Goal: Task Accomplishment & Management: Use online tool/utility

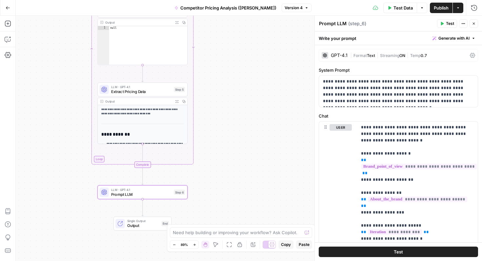
scroll to position [51, 0]
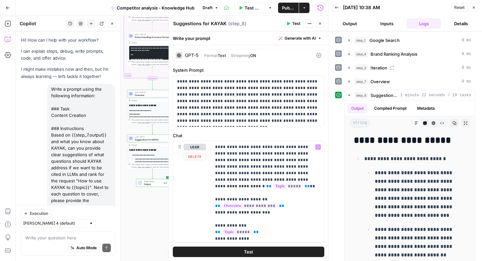
scroll to position [106, 0]
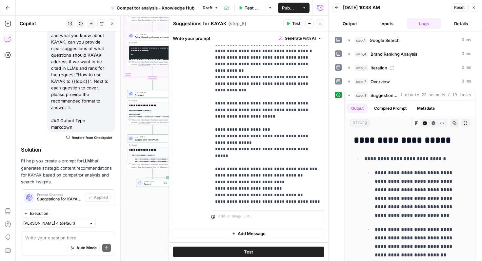
click at [148, 159] on p "**********" at bounding box center [155, 161] width 41 height 7
click at [320, 23] on icon "button" at bounding box center [320, 24] width 2 height 2
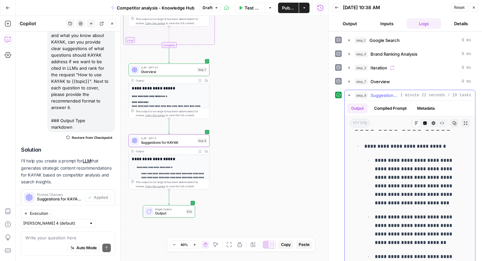
scroll to position [14, 0]
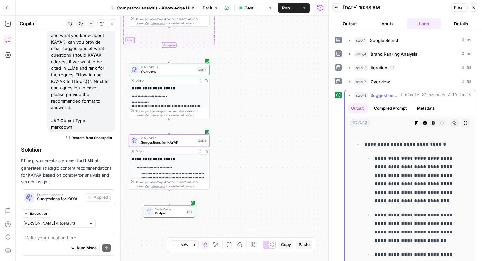
click at [465, 125] on icon "button" at bounding box center [465, 123] width 3 height 3
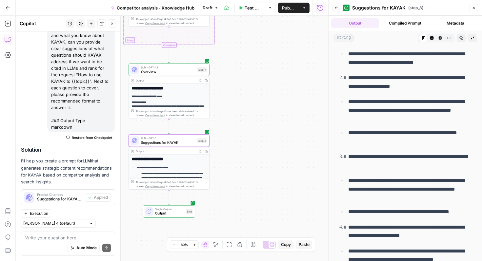
scroll to position [2408, 0]
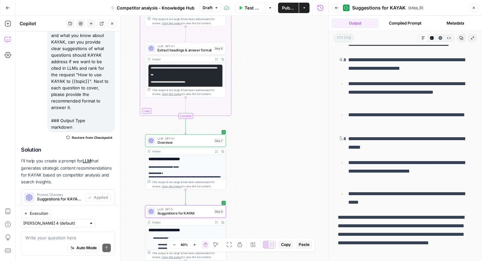
click at [189, 175] on p "**********" at bounding box center [186, 179] width 74 height 15
click at [179, 161] on h2 "**********" at bounding box center [186, 159] width 74 height 5
click at [169, 142] on span "Overview" at bounding box center [184, 142] width 54 height 5
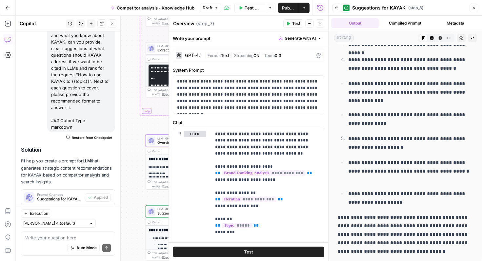
click at [318, 23] on button "Close" at bounding box center [320, 23] width 9 height 9
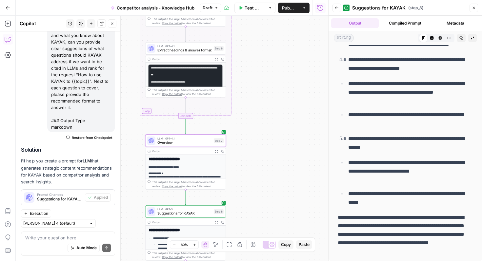
click at [217, 150] on icon "button" at bounding box center [216, 151] width 3 height 3
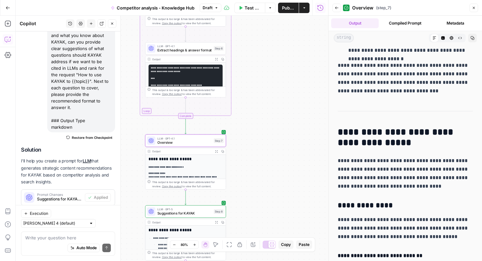
scroll to position [147, 0]
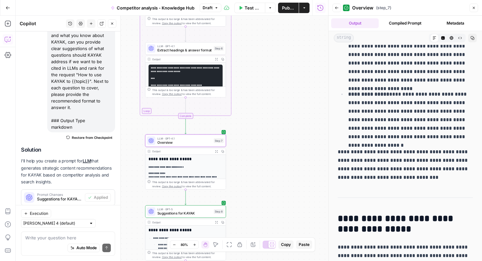
click at [472, 4] on button "Close" at bounding box center [474, 8] width 9 height 9
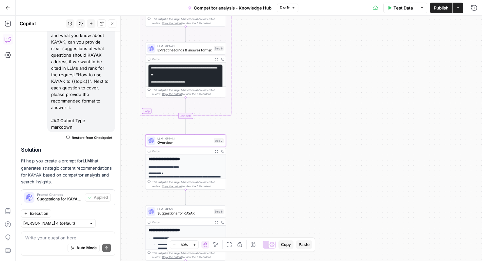
click at [442, 11] on button "Publish" at bounding box center [441, 8] width 23 height 10
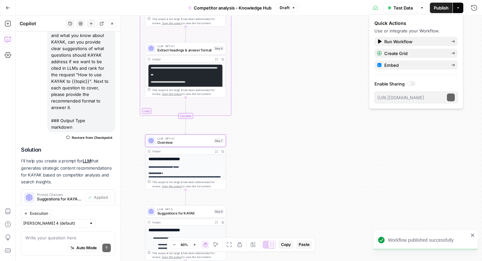
click at [458, 10] on button "Actions" at bounding box center [458, 8] width 10 height 10
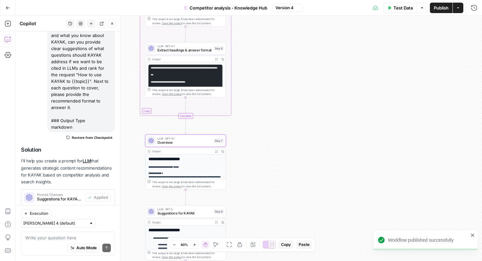
click at [458, 10] on button "Actions" at bounding box center [458, 8] width 10 height 10
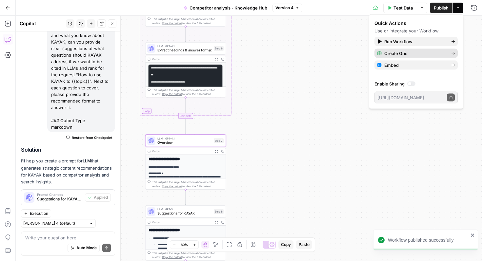
click at [410, 53] on span "Create Grid" at bounding box center [415, 53] width 62 height 7
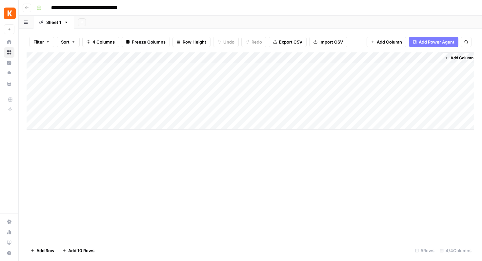
drag, startPoint x: 96, startPoint y: 59, endPoint x: 172, endPoint y: 59, distance: 75.1
click at [172, 59] on div "Add Column" at bounding box center [251, 90] width 448 height 77
click at [452, 56] on span "Add Column" at bounding box center [462, 58] width 23 height 6
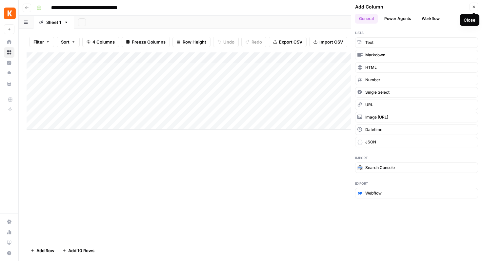
click at [476, 7] on span "Close" at bounding box center [476, 7] width 0 height 0
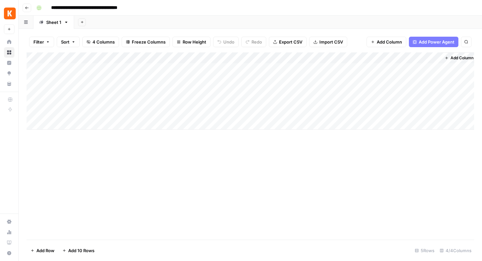
click at [73, 69] on div "Add Column" at bounding box center [251, 90] width 448 height 77
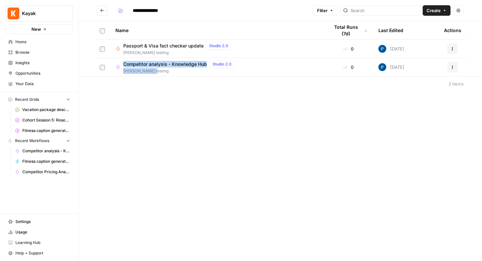
click at [162, 64] on span "Competitor analysis - Knowledge Hub" at bounding box center [165, 64] width 84 height 7
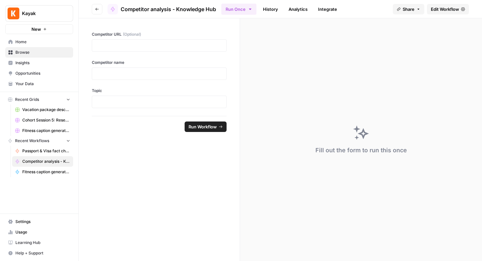
click at [438, 8] on span "Edit Workflow" at bounding box center [445, 9] width 28 height 7
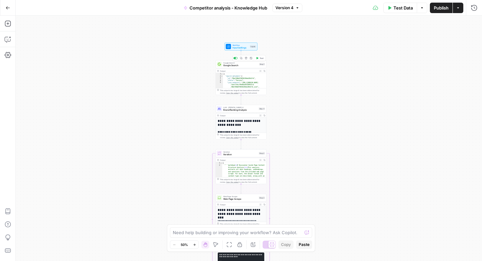
click at [238, 64] on span "Google Search" at bounding box center [240, 65] width 34 height 3
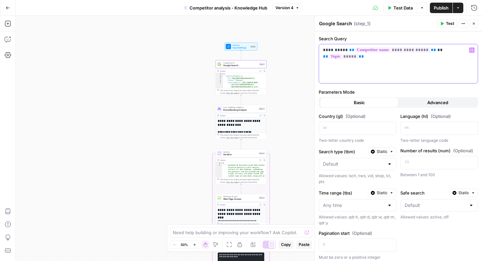
click at [378, 58] on p "**********" at bounding box center [398, 53] width 151 height 13
click at [441, 50] on p "**********" at bounding box center [398, 53] width 151 height 13
drag, startPoint x: 439, startPoint y: 50, endPoint x: 322, endPoint y: 53, distance: 116.8
click at [322, 53] on div "**********" at bounding box center [398, 63] width 159 height 39
click at [374, 53] on p "** ***** **" at bounding box center [398, 50] width 151 height 7
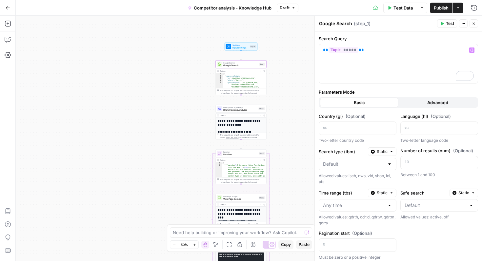
click at [473, 23] on icon "button" at bounding box center [474, 24] width 2 height 2
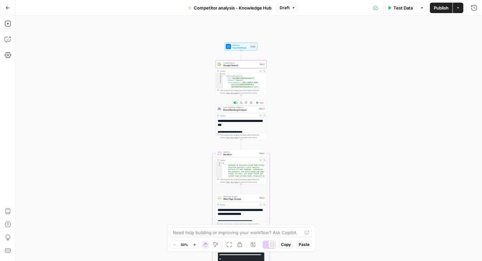
click at [238, 109] on span "Brand Ranking Analysis" at bounding box center [240, 110] width 34 height 3
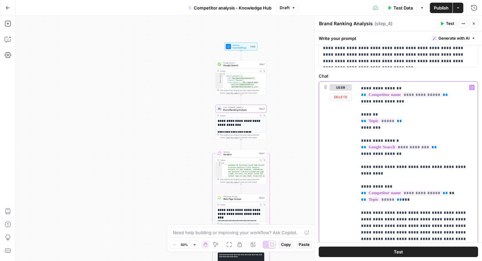
scroll to position [52, 0]
drag, startPoint x: 456, startPoint y: 182, endPoint x: 367, endPoint y: 175, distance: 88.9
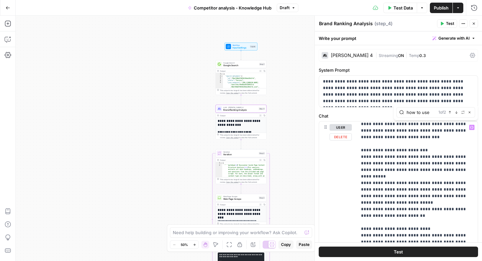
scroll to position [254, 0]
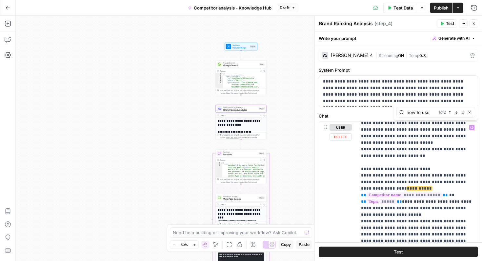
type input "how to use"
drag, startPoint x: 452, startPoint y: 168, endPoint x: 376, endPoint y: 162, distance: 77.0
click at [376, 162] on p "**********" at bounding box center [417, 159] width 113 height 577
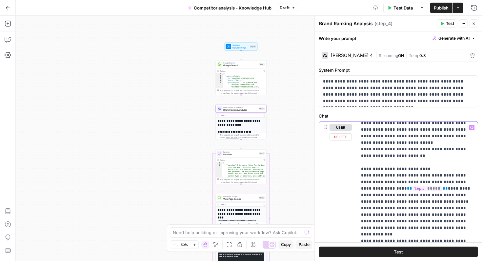
scroll to position [0, 0]
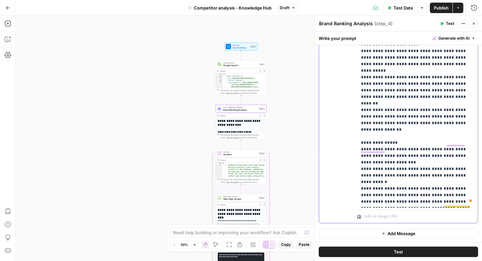
drag, startPoint x: 452, startPoint y: 155, endPoint x: 416, endPoint y: 149, distance: 36.2
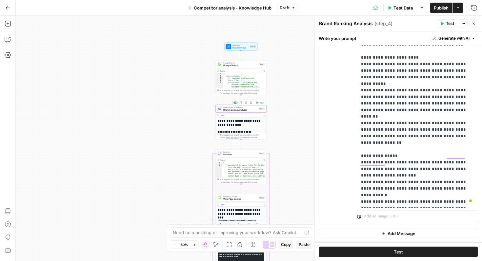
click at [237, 110] on span "Brand Ranking Analysis" at bounding box center [240, 110] width 34 height 3
click at [237, 154] on span "Iteration" at bounding box center [240, 154] width 34 height 3
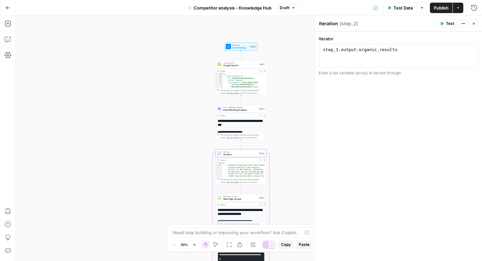
type textarea "**********"
click at [251, 199] on span "Web Page Scrape" at bounding box center [240, 199] width 34 height 3
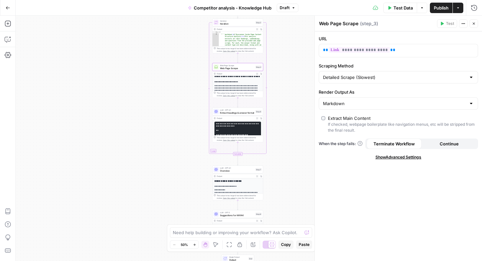
click at [229, 112] on span "Extract headings & answer format" at bounding box center [237, 112] width 34 height 3
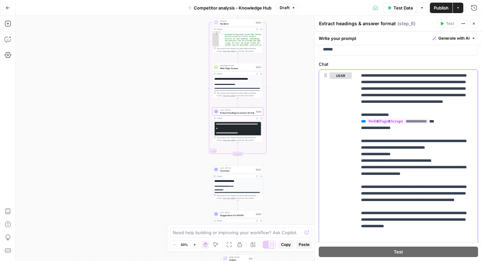
click at [397, 96] on p "**********" at bounding box center [417, 157] width 113 height 171
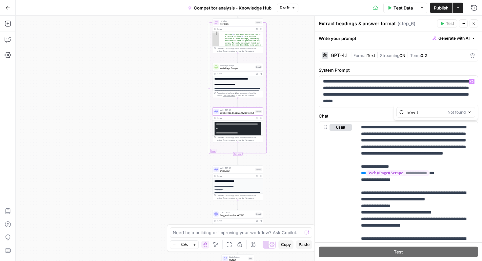
type input "how to"
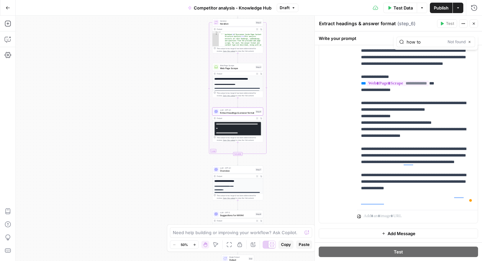
click at [234, 169] on span "LLM · GPT-4.1" at bounding box center [237, 168] width 34 height 3
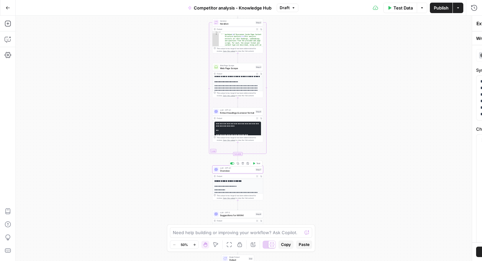
type textarea "Overview"
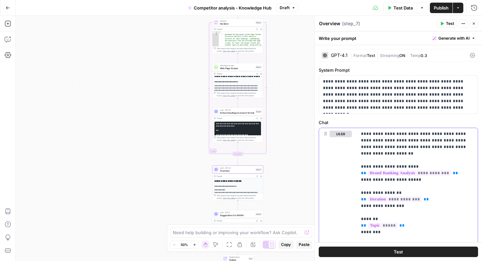
type input "how to"
click at [238, 213] on span "LLM · GPT-5" at bounding box center [237, 213] width 34 height 3
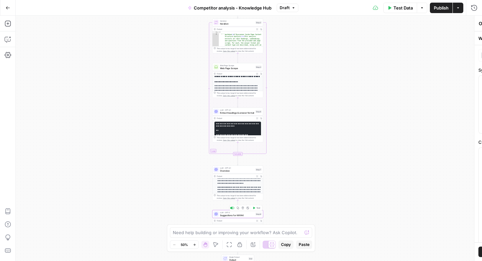
type textarea "Suggestions for KAYAK"
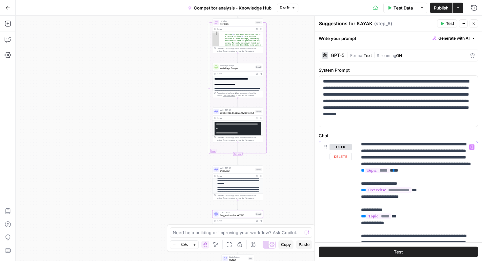
drag, startPoint x: 381, startPoint y: 176, endPoint x: 448, endPoint y: 171, distance: 67.2
drag, startPoint x: 426, startPoint y: 176, endPoint x: 397, endPoint y: 176, distance: 28.9
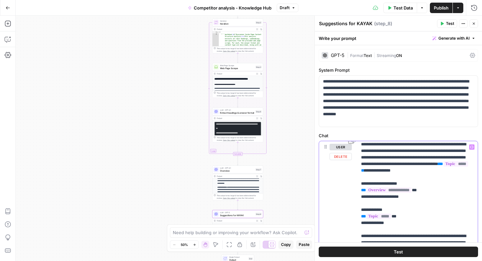
drag, startPoint x: 419, startPoint y: 176, endPoint x: 381, endPoint y: 176, distance: 37.7
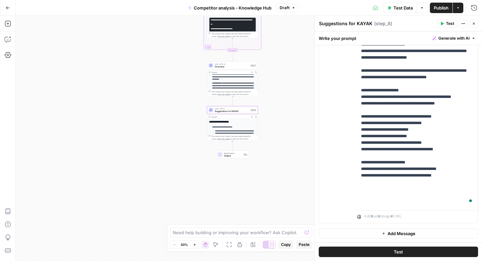
click at [440, 9] on span "Publish" at bounding box center [441, 8] width 15 height 7
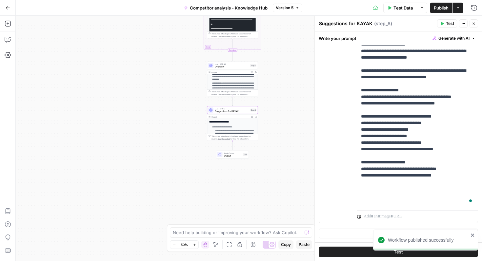
click at [401, 10] on span "Test Data" at bounding box center [403, 8] width 19 height 7
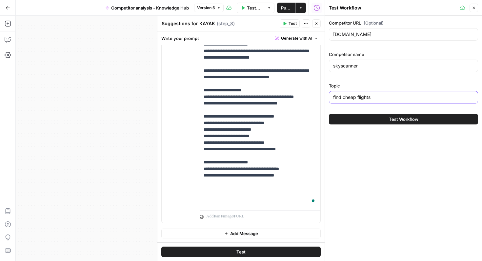
click at [385, 98] on input "find cheap flights" at bounding box center [403, 97] width 141 height 7
click at [343, 97] on input "find cheap flights" at bounding box center [403, 97] width 141 height 7
click at [333, 96] on div "find cheap flights" at bounding box center [403, 97] width 149 height 12
click at [342, 96] on input "find cheap flights" at bounding box center [403, 97] width 141 height 7
click at [375, 98] on input "find cheap flights" at bounding box center [403, 97] width 141 height 7
